Goal: Transaction & Acquisition: Purchase product/service

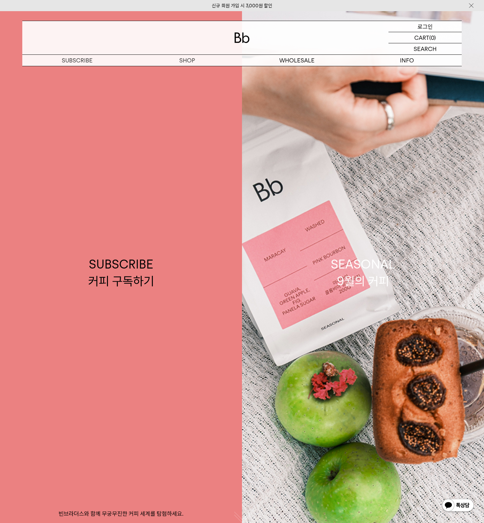
click at [437, 26] on div "LOGIN 로그인" at bounding box center [424, 26] width 73 height 11
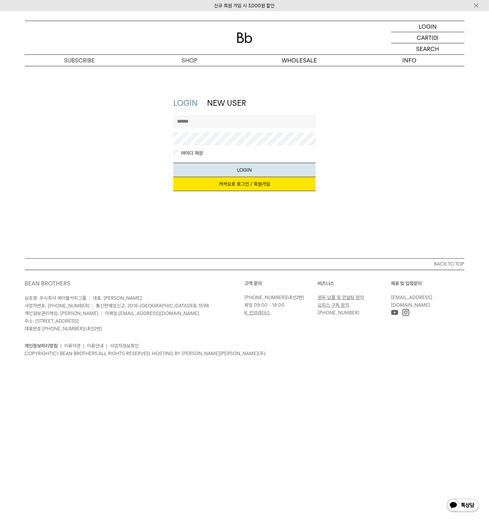
click at [234, 125] on input "text" at bounding box center [244, 121] width 142 height 13
type input "*********"
click at [173, 163] on button "LOGIN" at bounding box center [244, 170] width 142 height 14
click at [256, 186] on link "카카오로 로그인 / 회원가입" at bounding box center [244, 184] width 142 height 14
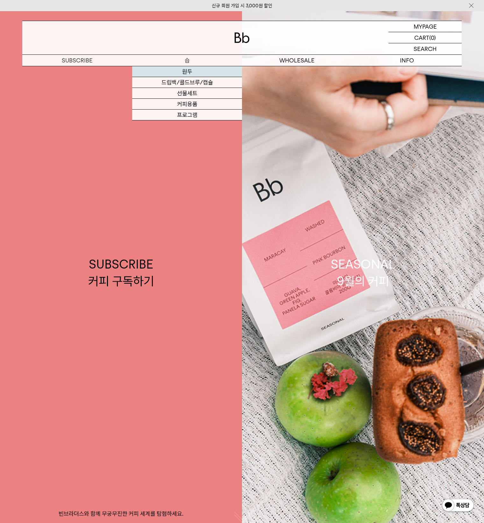
click at [192, 70] on link "원두" at bounding box center [187, 71] width 110 height 11
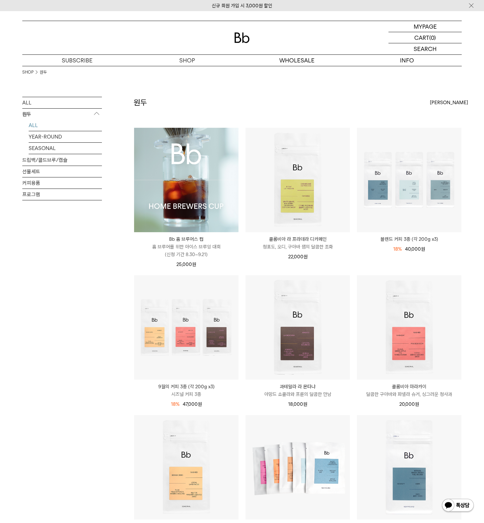
click at [190, 165] on img at bounding box center [186, 180] width 104 height 104
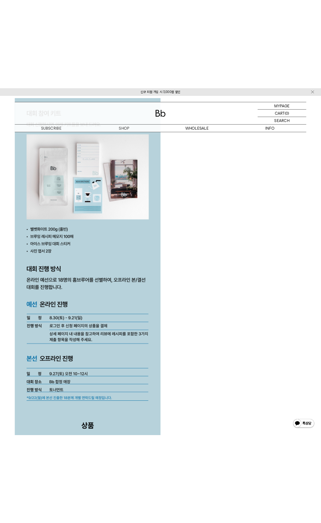
scroll to position [1592, 0]
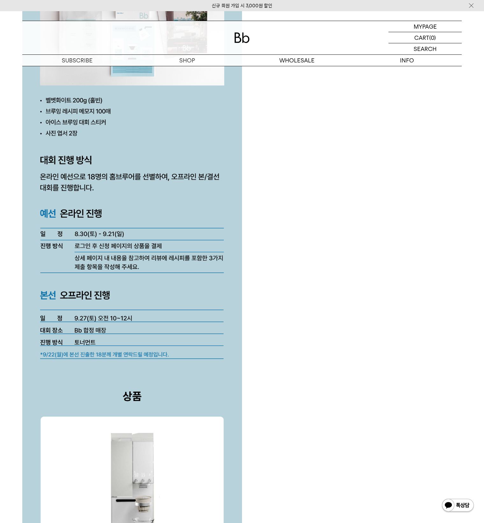
click at [336, 228] on div at bounding box center [241, 255] width 439 height 2878
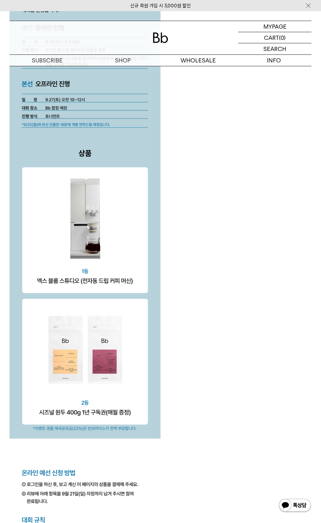
scroll to position [1306, 0]
